Goal: Find contact information: Find contact information

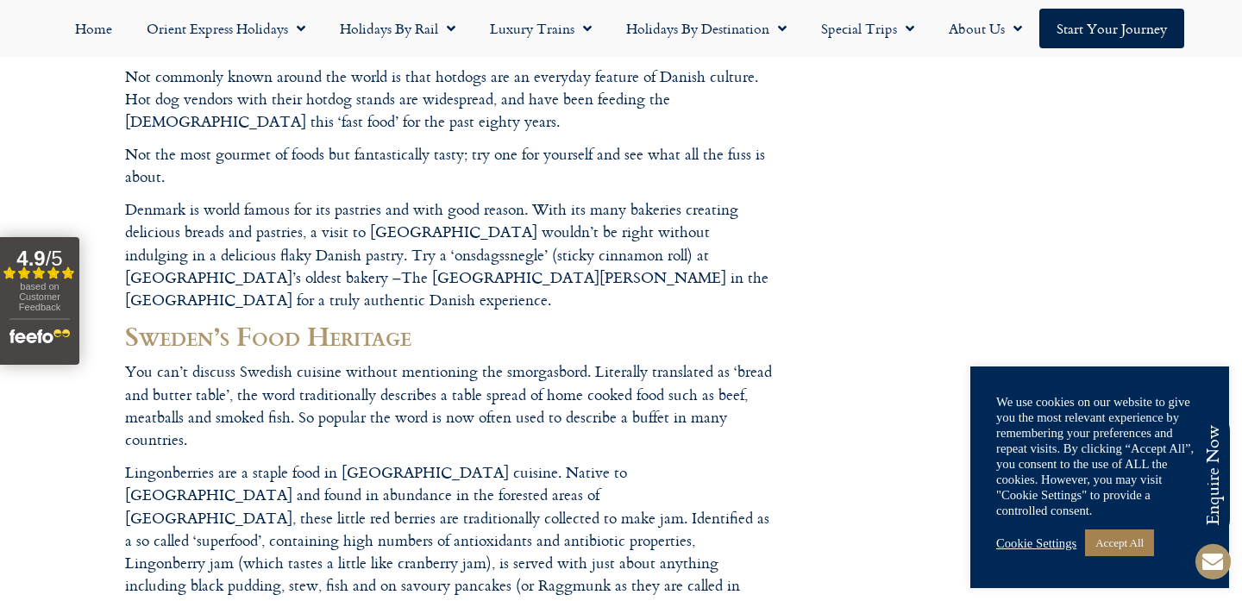
scroll to position [1714, 0]
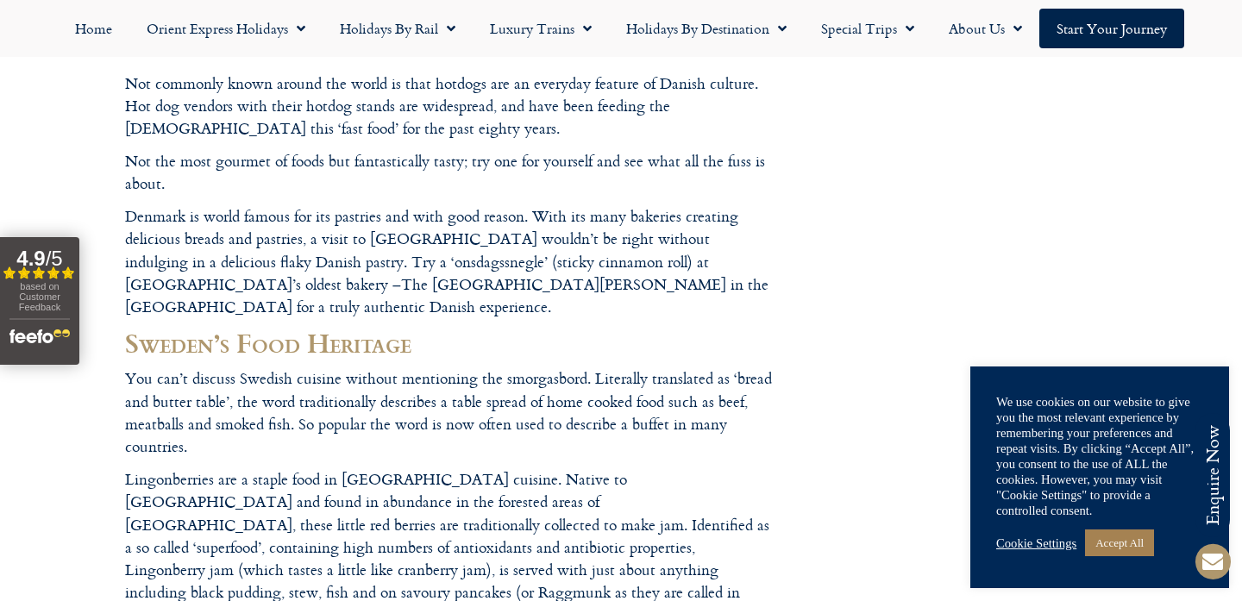
drag, startPoint x: 128, startPoint y: 299, endPoint x: 123, endPoint y: 527, distance: 227.7
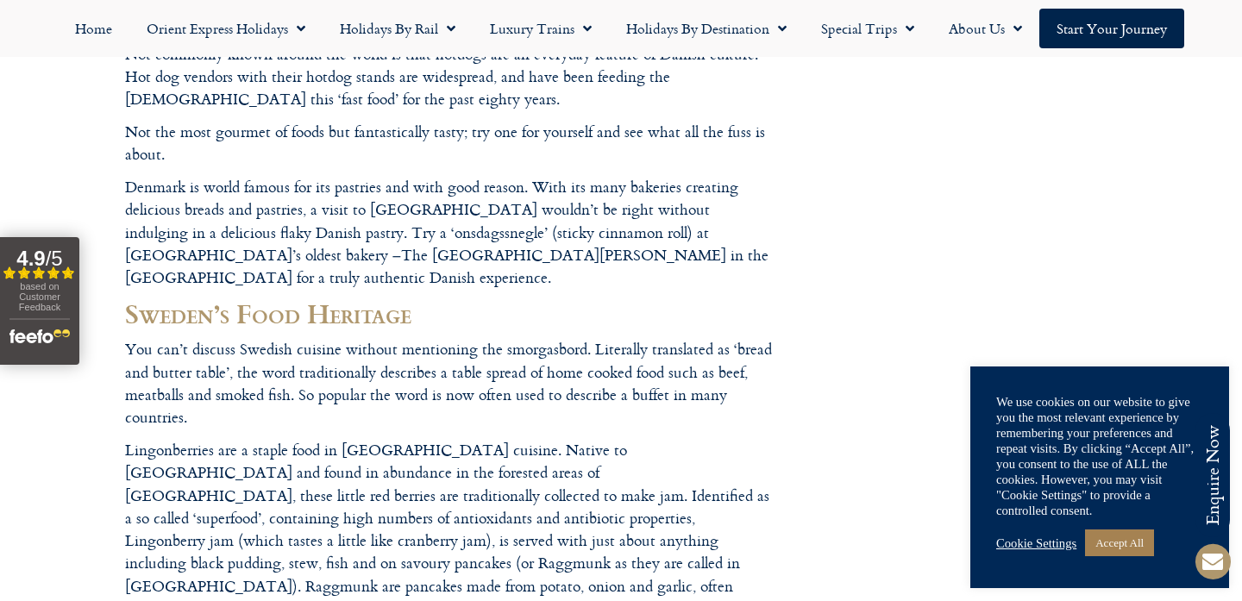
scroll to position [1737, 0]
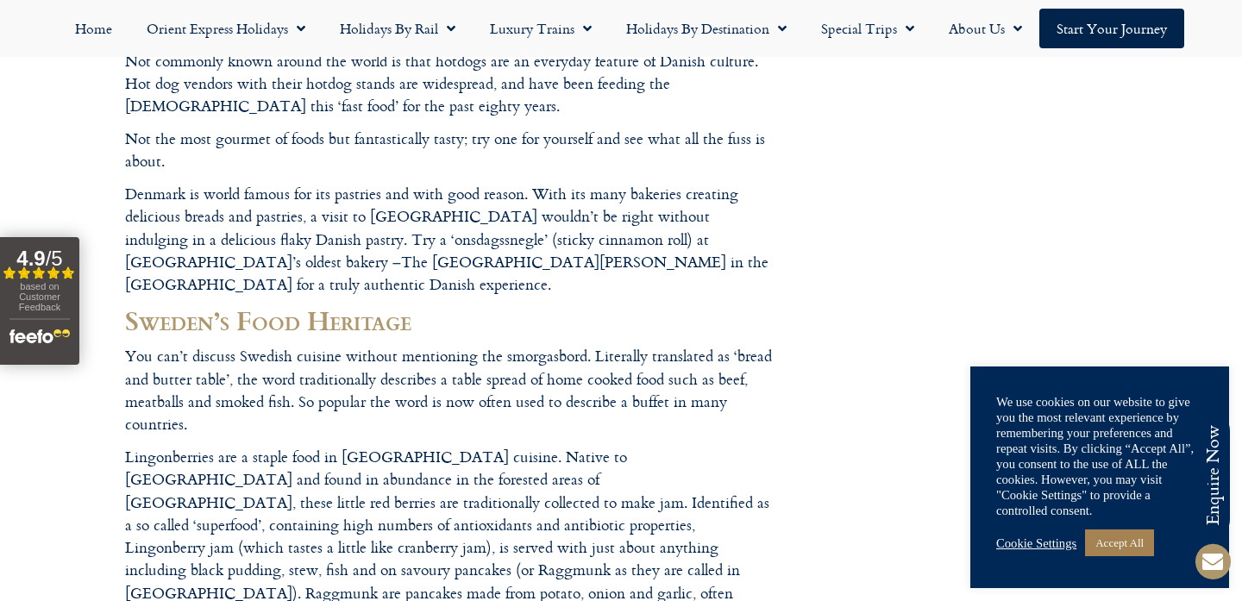
drag, startPoint x: 127, startPoint y: 276, endPoint x: 364, endPoint y: 492, distance: 320.5
drag, startPoint x: 436, startPoint y: 521, endPoint x: 241, endPoint y: 347, distance: 260.8
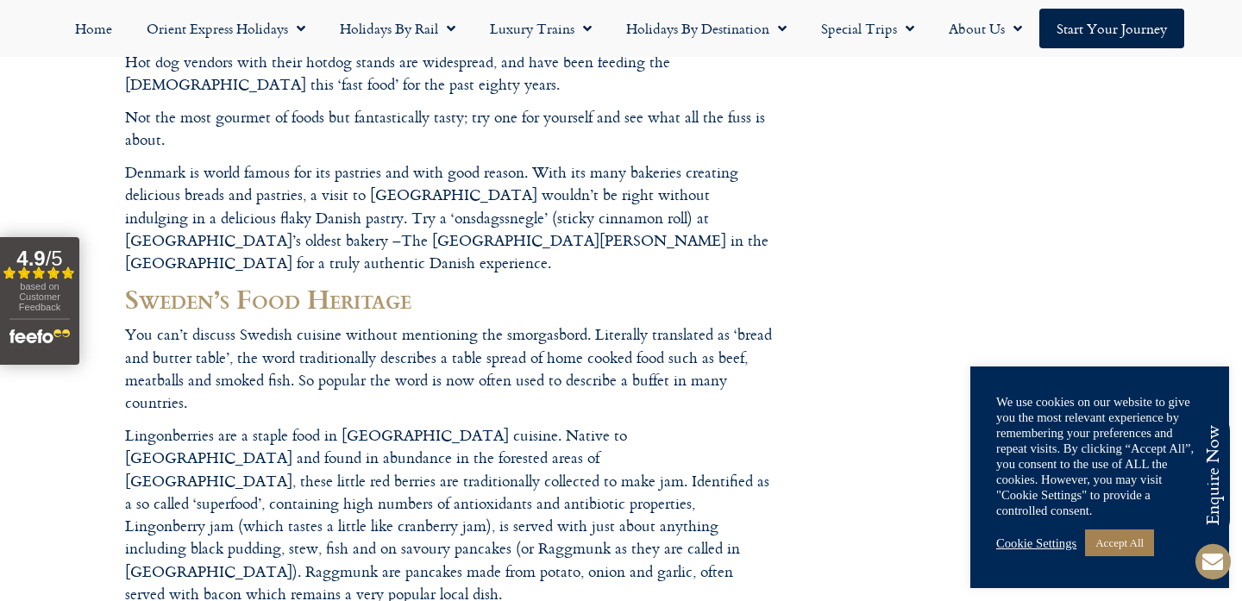
scroll to position [1760, 0]
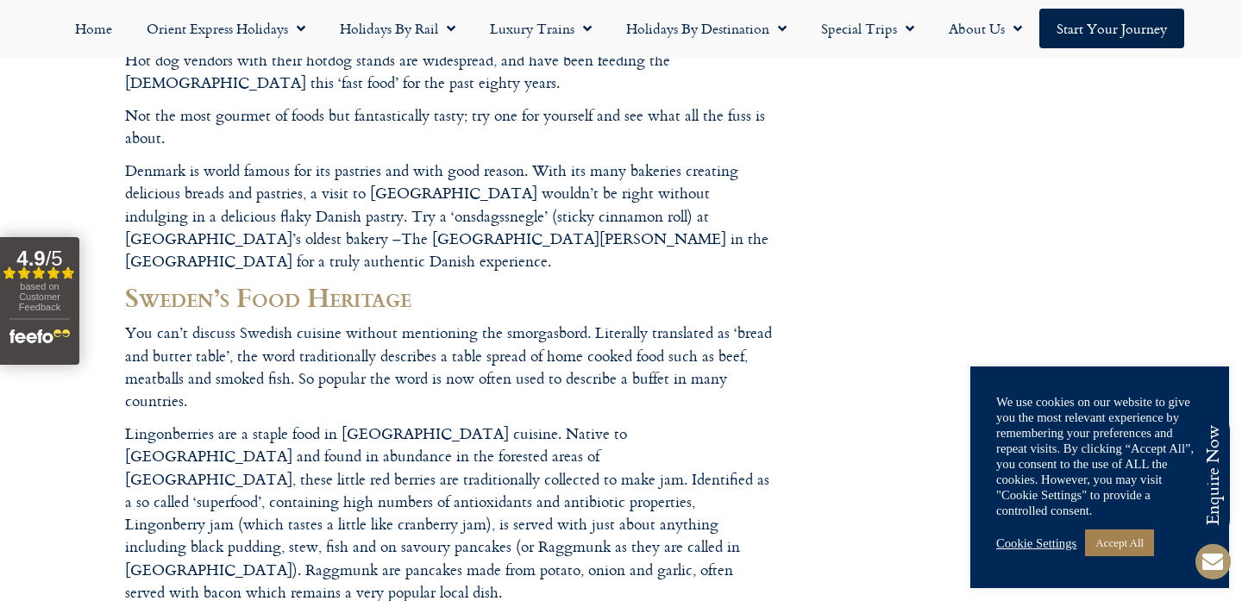
drag, startPoint x: 125, startPoint y: 250, endPoint x: 442, endPoint y: 490, distance: 397.0
drag, startPoint x: 451, startPoint y: 490, endPoint x: 225, endPoint y: 206, distance: 362.7
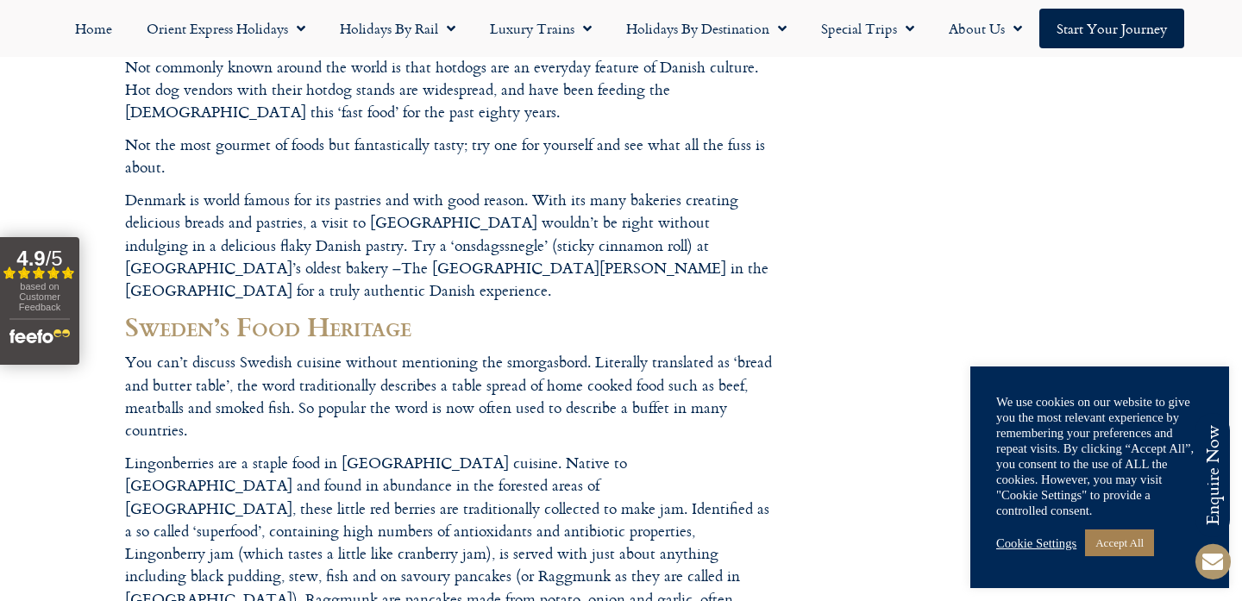
scroll to position [1729, 0]
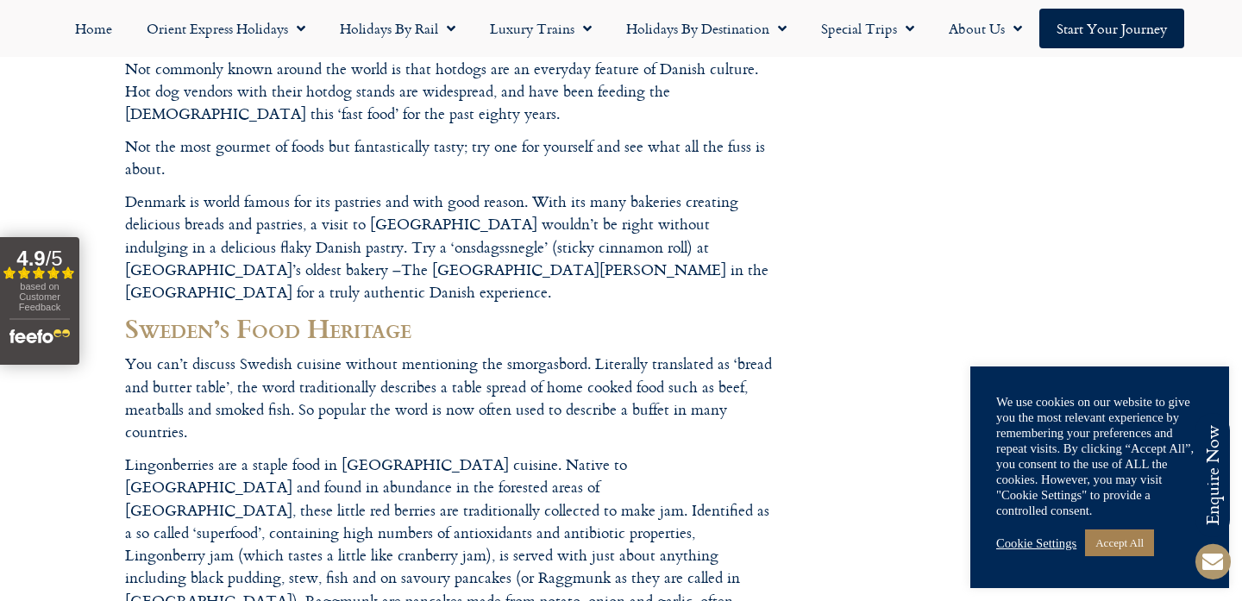
drag, startPoint x: 146, startPoint y: 379, endPoint x: 253, endPoint y: 279, distance: 146.4
click at [1108, 541] on link "Accept All" at bounding box center [1119, 543] width 69 height 27
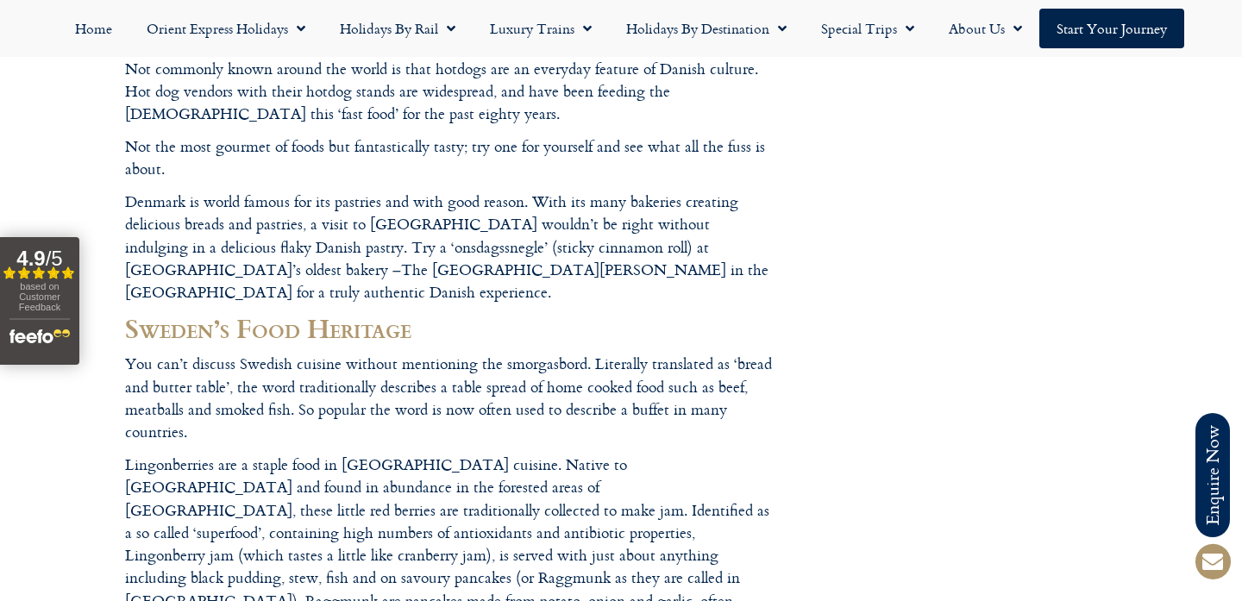
drag, startPoint x: 128, startPoint y: 287, endPoint x: 461, endPoint y: 484, distance: 385.9
drag, startPoint x: 448, startPoint y: 523, endPoint x: 269, endPoint y: 292, distance: 292.6
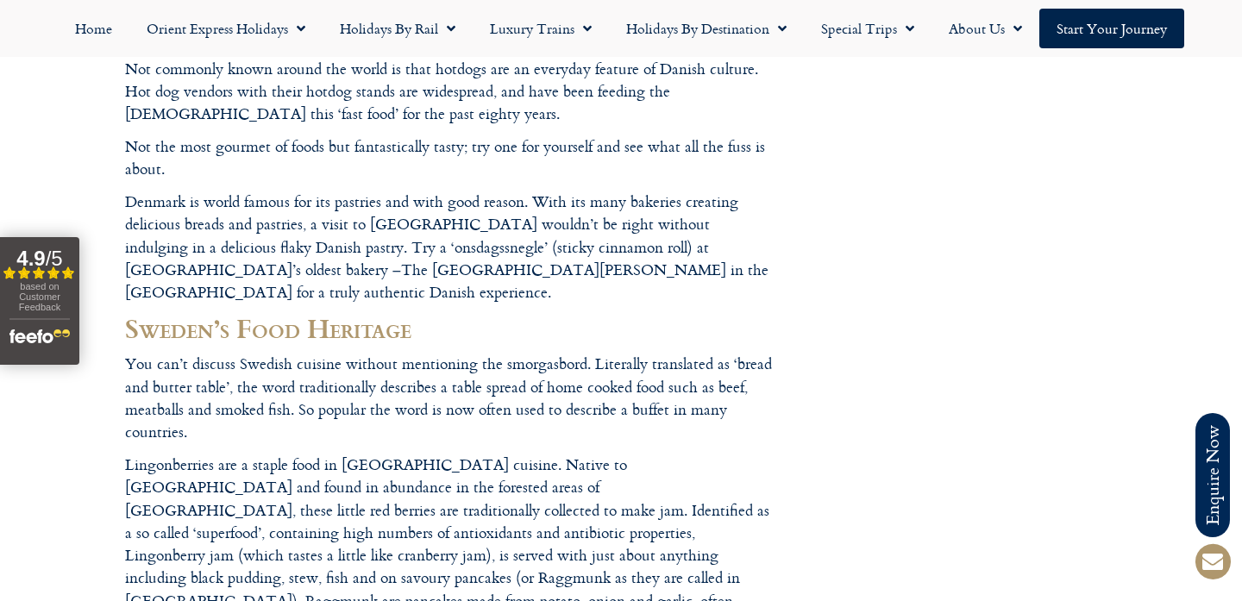
drag, startPoint x: 398, startPoint y: 1, endPoint x: 352, endPoint y: 389, distance: 390.8
drag, startPoint x: 1228, startPoint y: 284, endPoint x: 323, endPoint y: 344, distance: 907.5
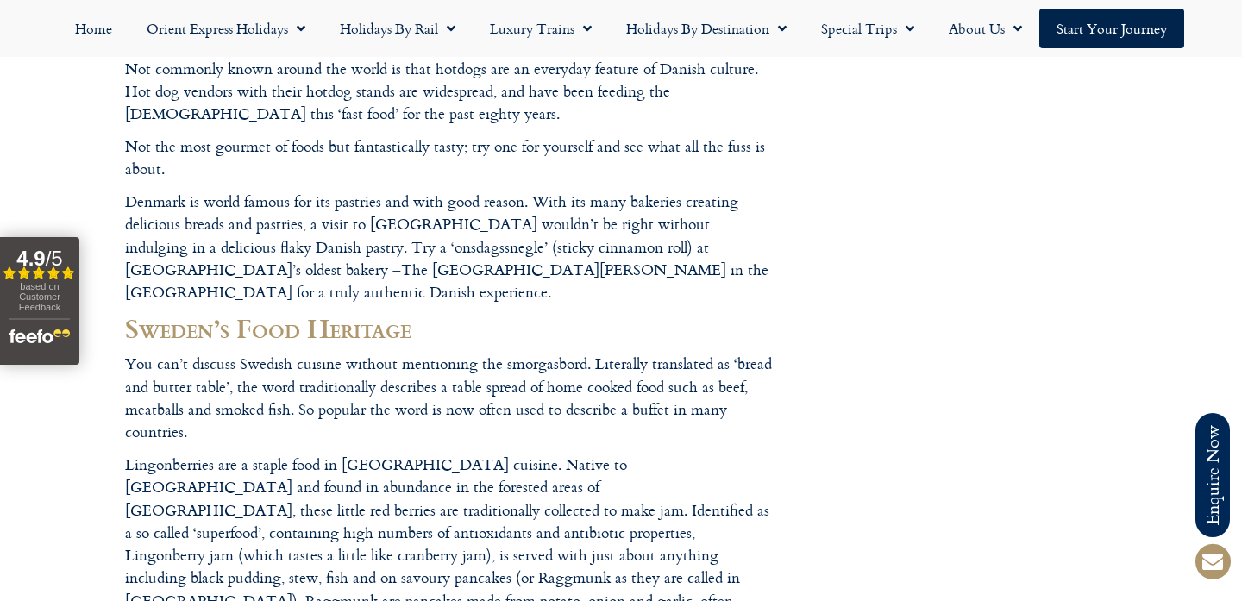
drag, startPoint x: 1240, startPoint y: 260, endPoint x: 376, endPoint y: 354, distance: 869.2
drag, startPoint x: 1241, startPoint y: 314, endPoint x: 243, endPoint y: 351, distance: 998.5
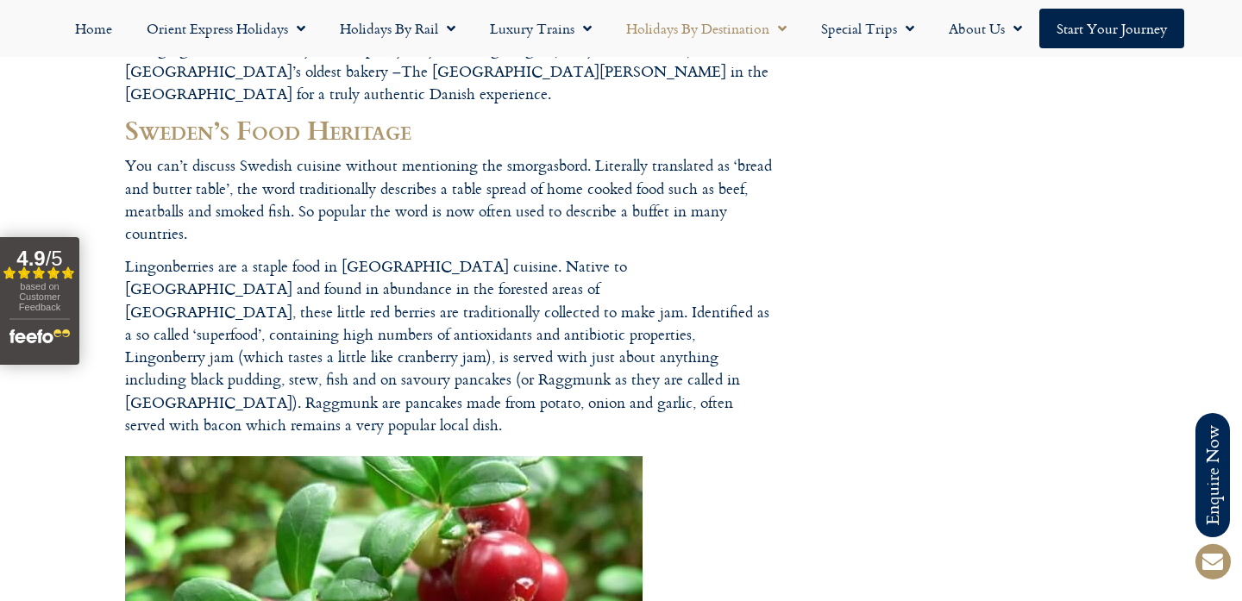
scroll to position [1920, 0]
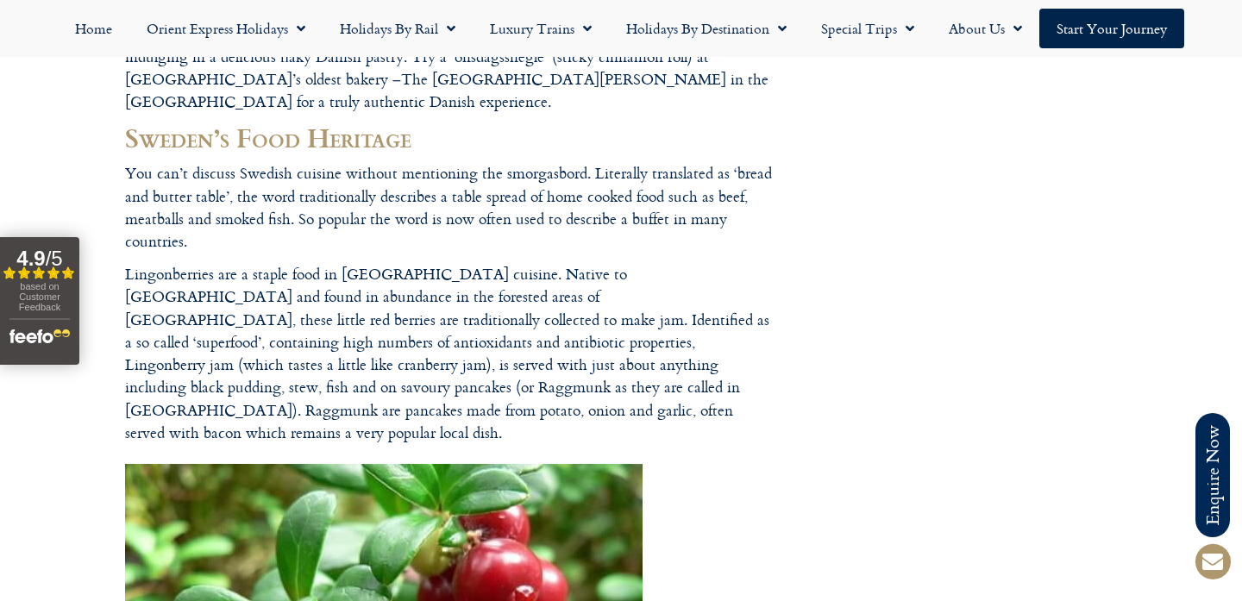
drag, startPoint x: 781, startPoint y: 18, endPoint x: 437, endPoint y: 354, distance: 481.2
